Goal: Information Seeking & Learning: Learn about a topic

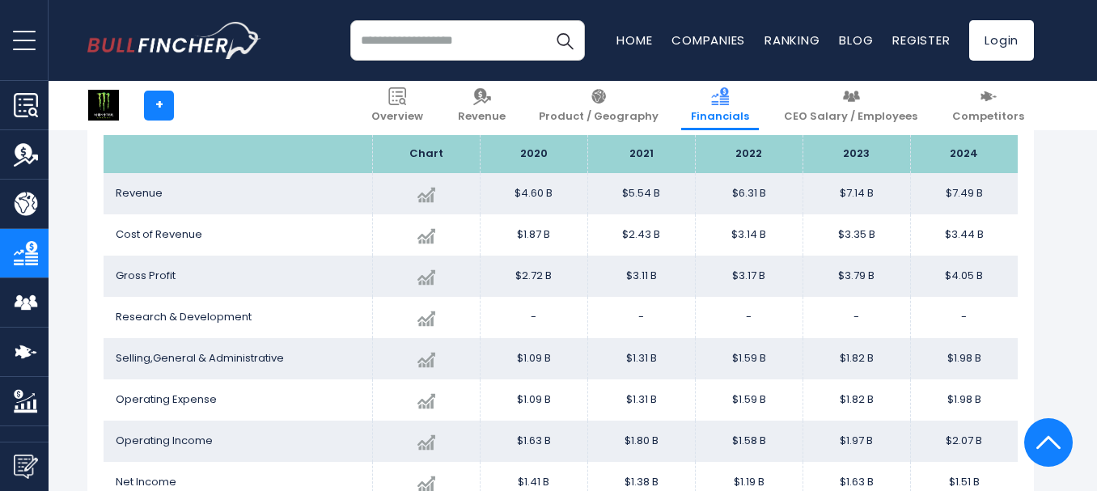
scroll to position [963, 0]
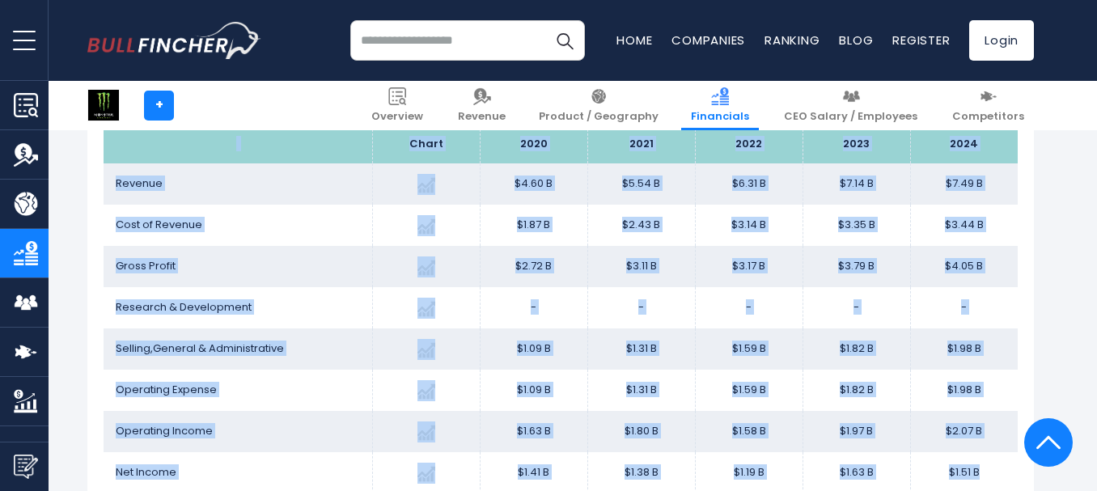
drag, startPoint x: 115, startPoint y: 138, endPoint x: 1004, endPoint y: 470, distance: 949.1
click at [1004, 470] on table "Chart 2020 2021" at bounding box center [561, 309] width 914 height 368
copy table "Chart 2020 2021 2022 2023 2024 Revenue Created with Highcharts 12.1.2 $7.49 B +…"
click at [1009, 170] on td "$7.49 B" at bounding box center [964, 183] width 108 height 41
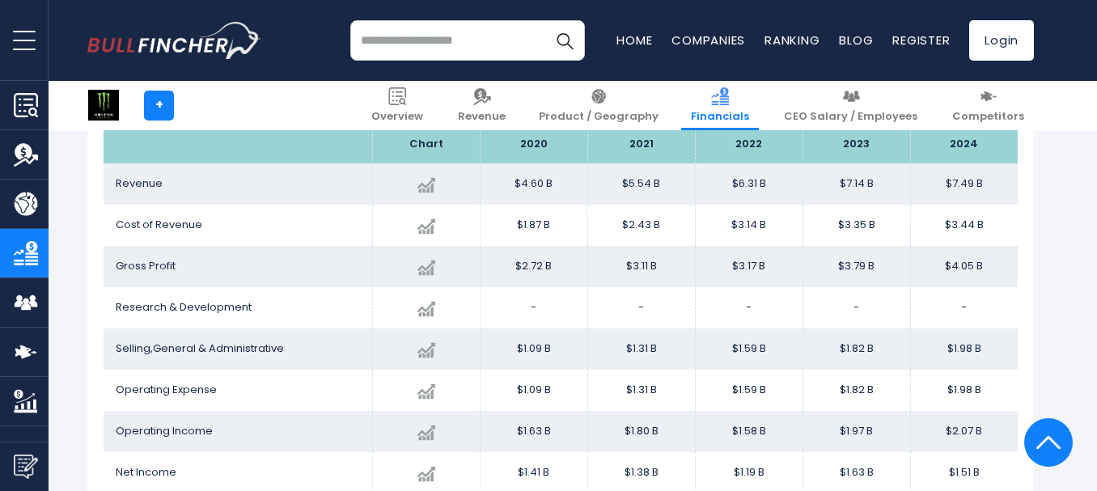
scroll to position [953, 0]
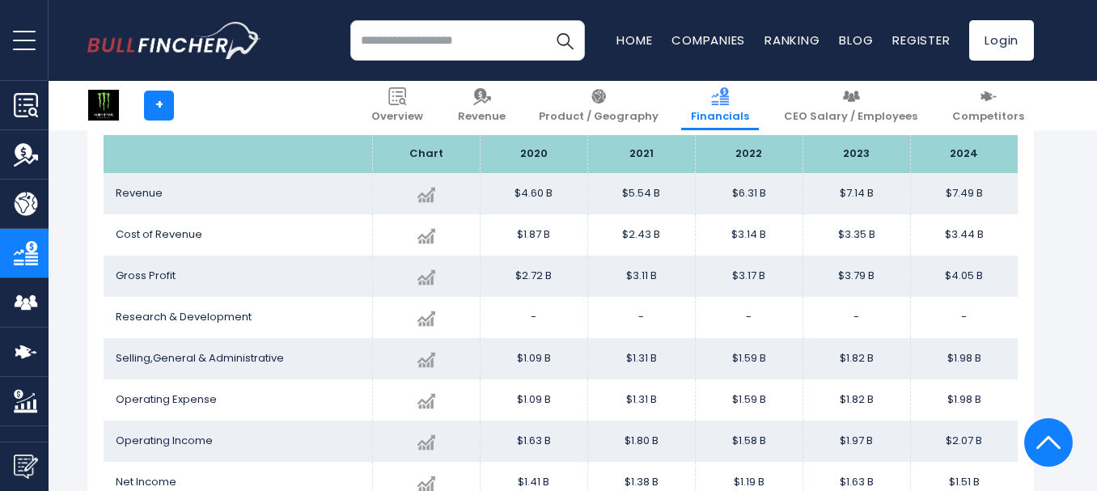
scroll to position [298, 0]
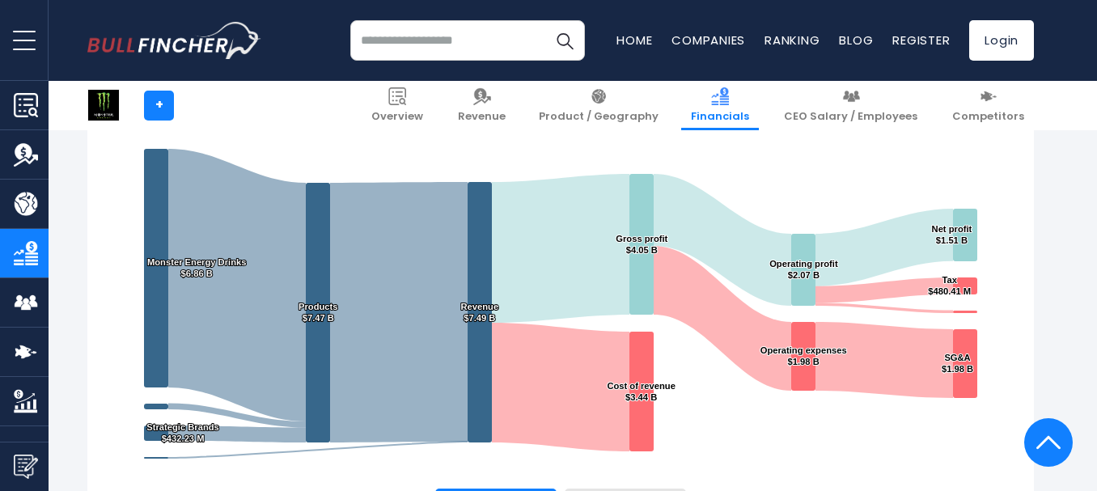
scroll to position [953, 0]
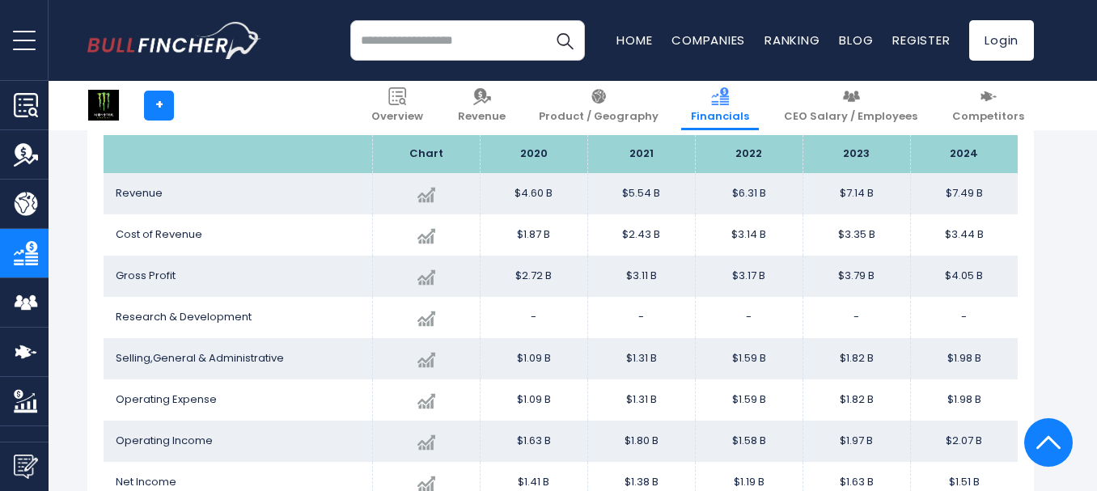
scroll to position [298, 0]
